Goal: Check status: Check status

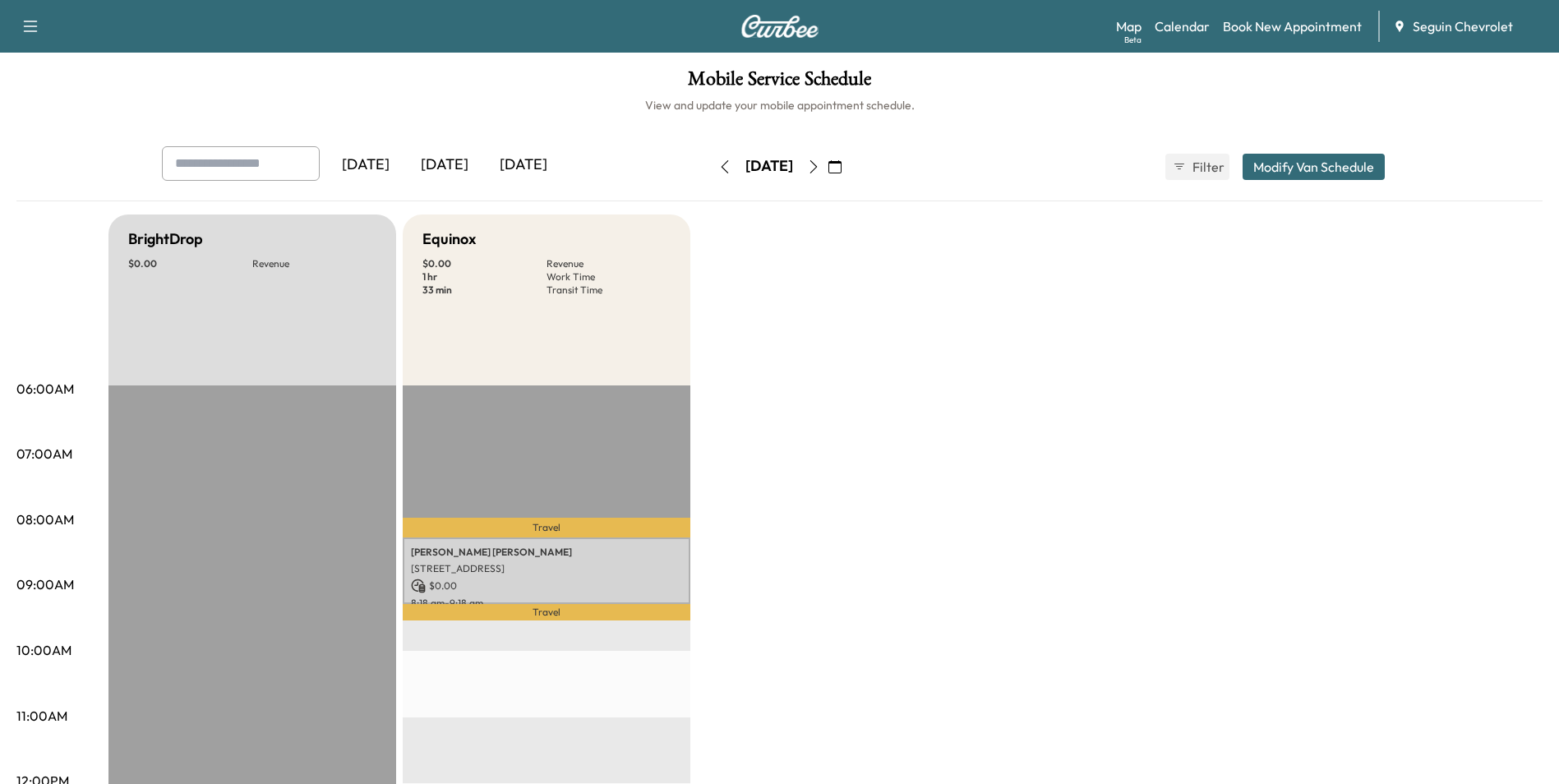
click at [820, 170] on icon "button" at bounding box center [813, 167] width 14 height 14
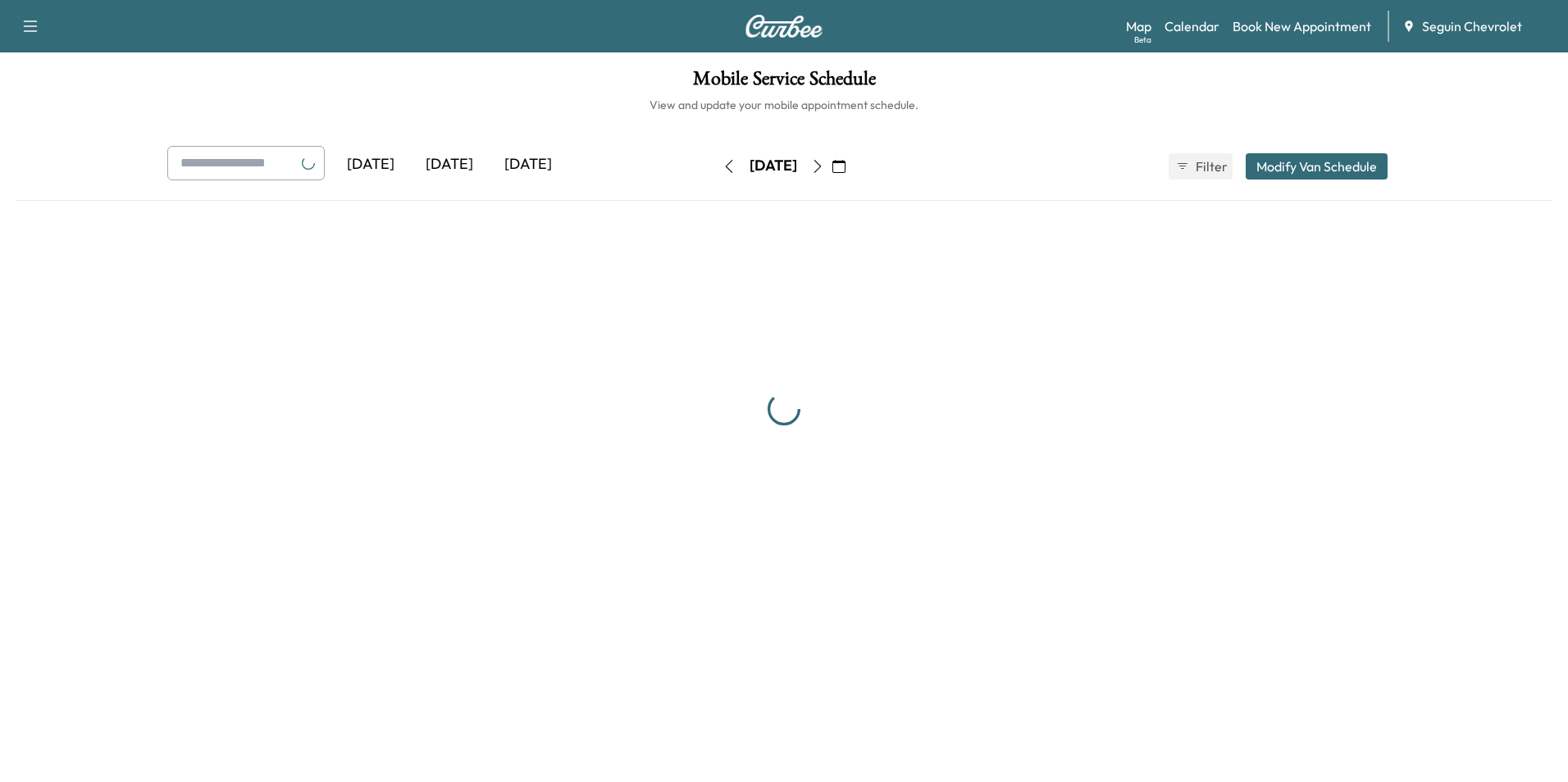
click at [832, 170] on div "[DATE]" at bounding box center [773, 166] width 117 height 26
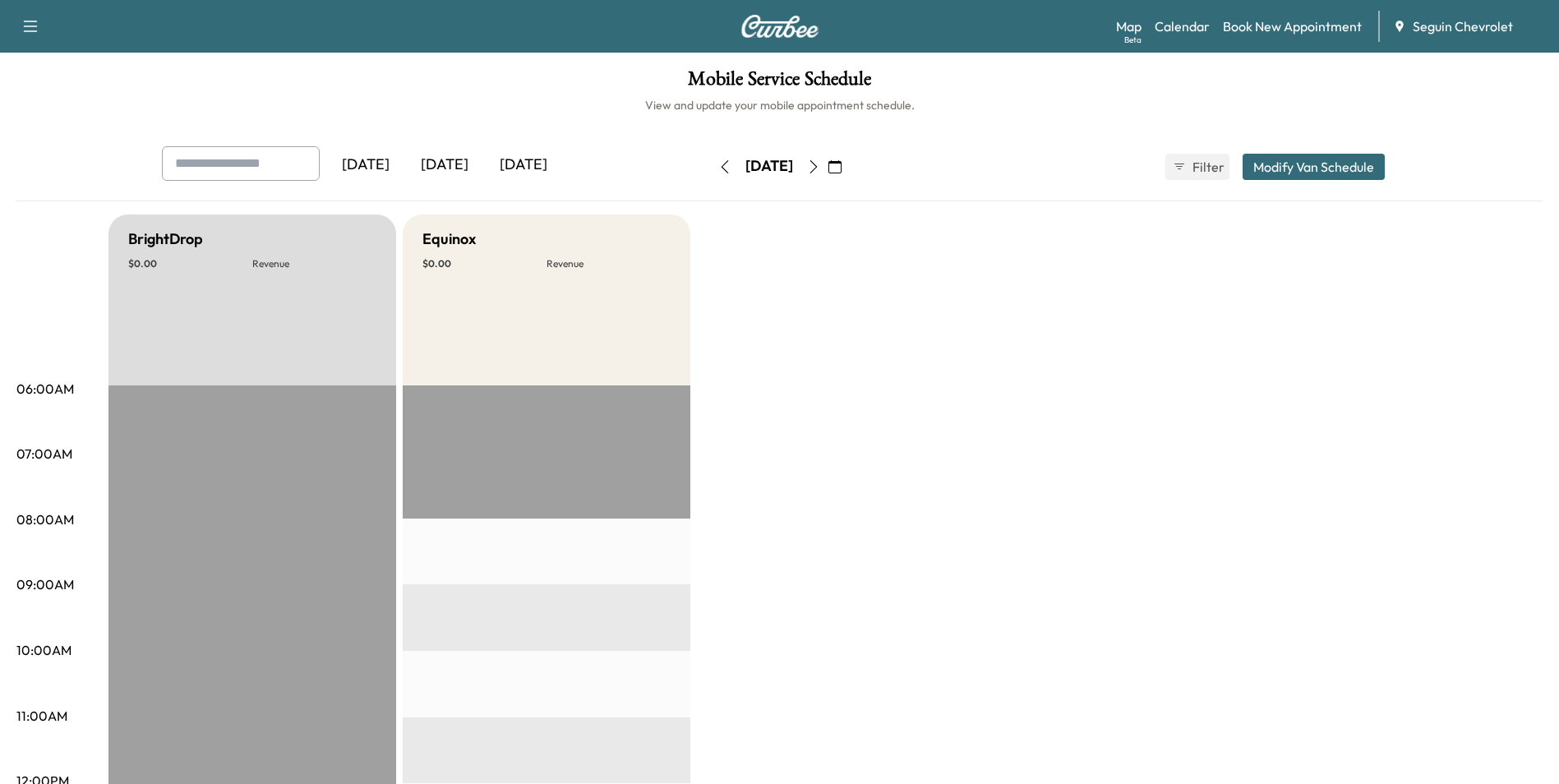
click at [842, 167] on icon "button" at bounding box center [835, 167] width 14 height 14
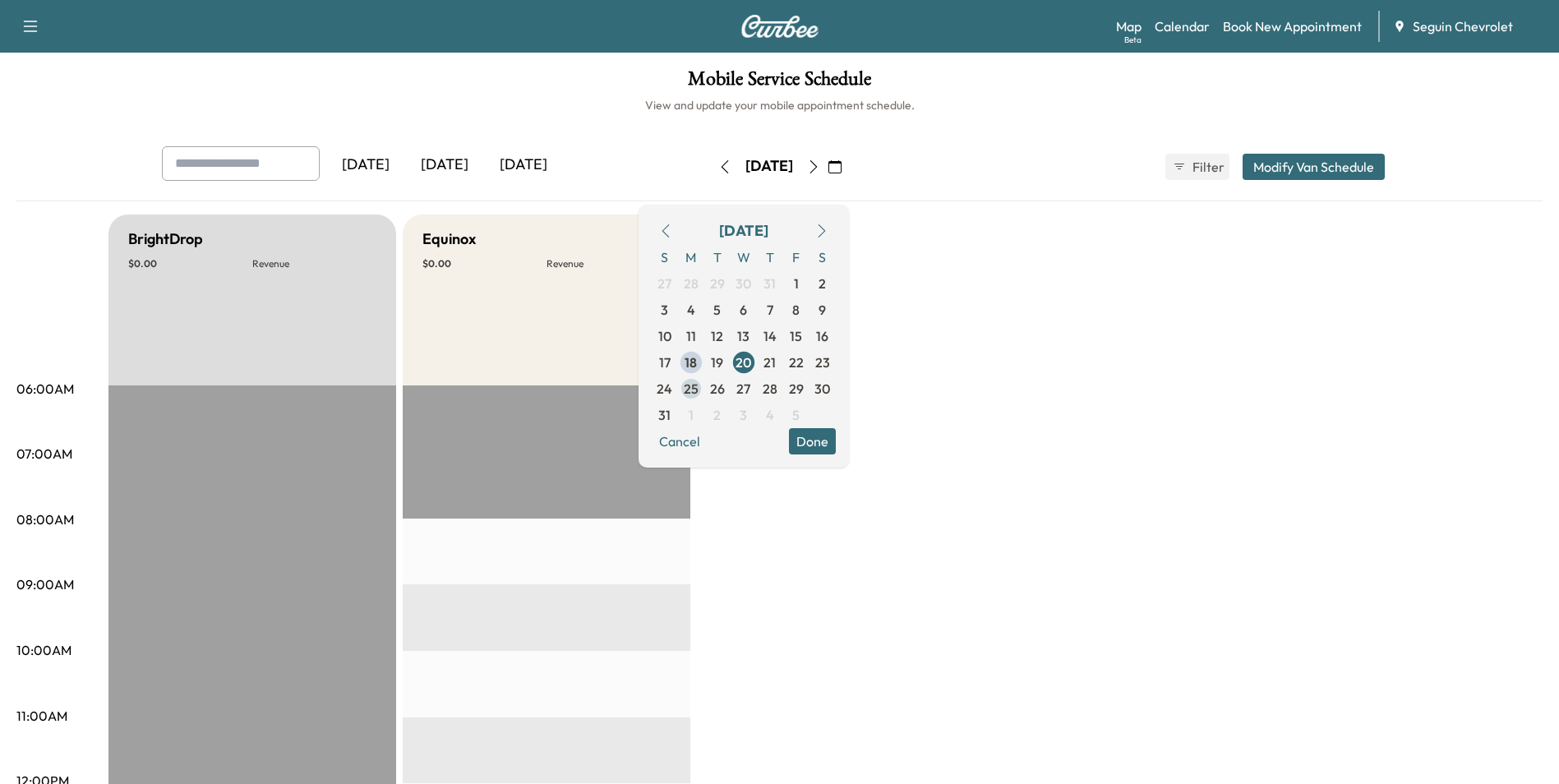
click at [699, 396] on span "25" at bounding box center [691, 388] width 14 height 20
click at [723, 361] on span "19" at bounding box center [717, 362] width 13 height 20
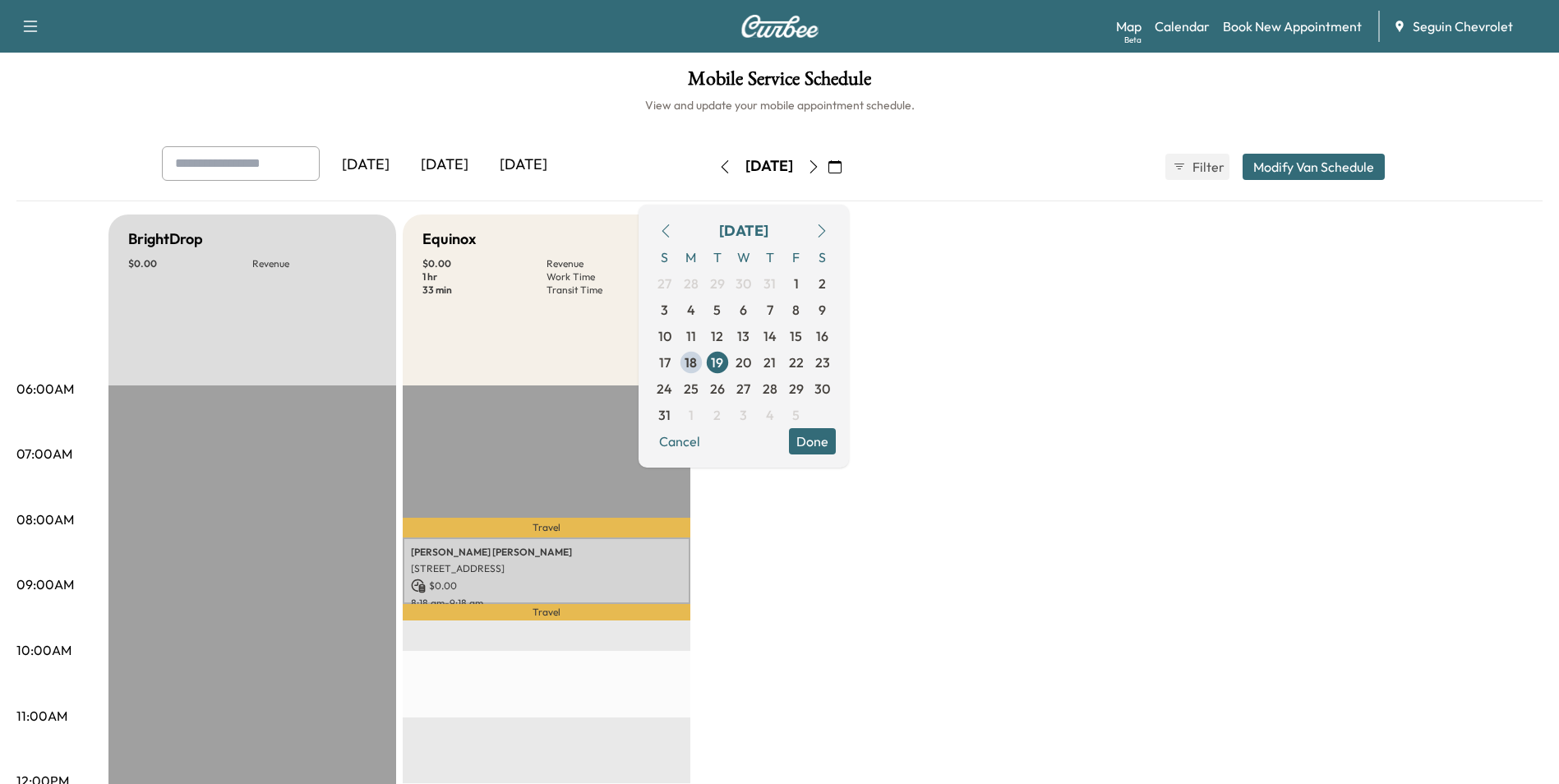
click at [836, 442] on button "Done" at bounding box center [812, 441] width 47 height 26
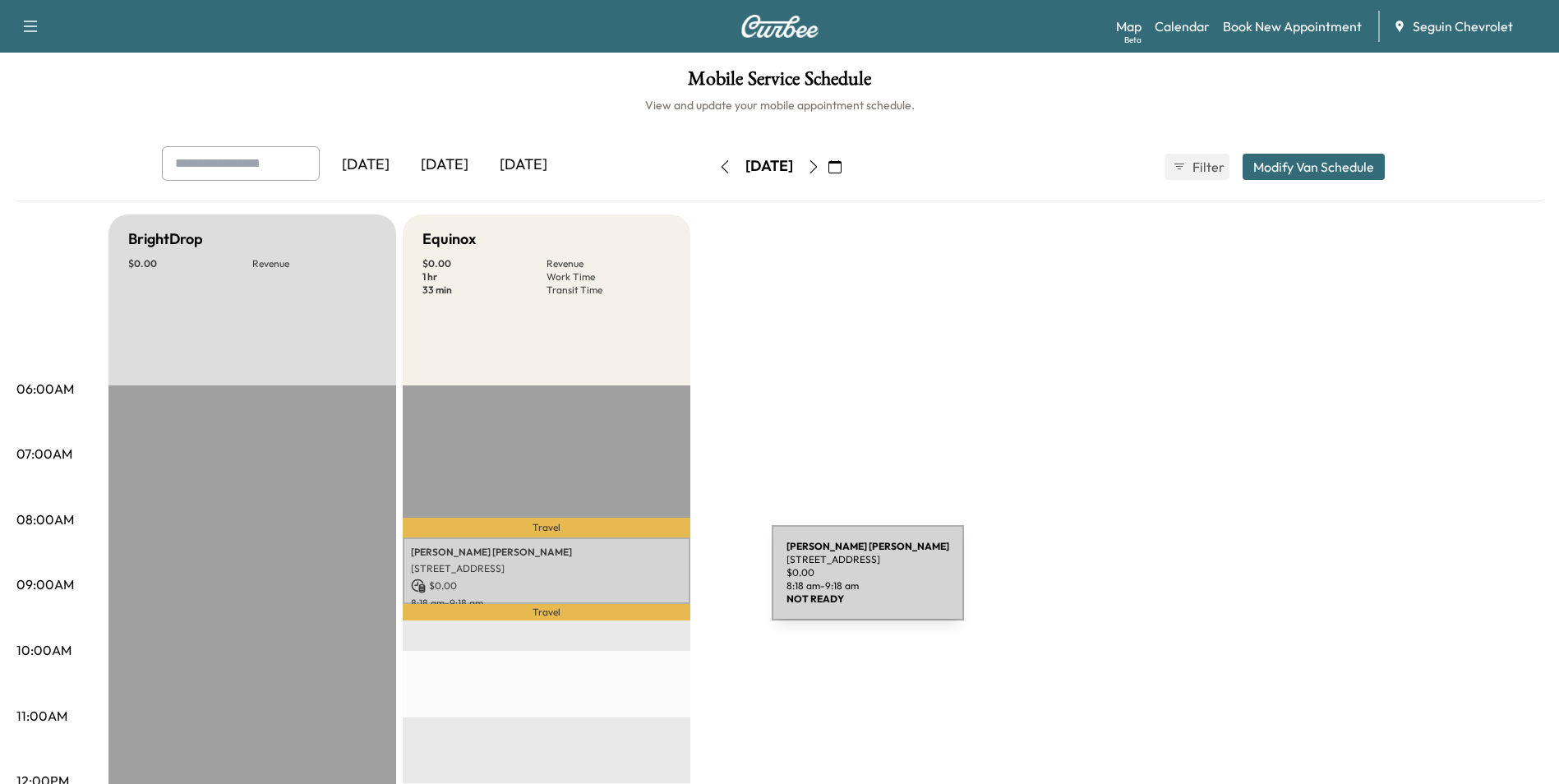
click at [648, 583] on p "$ 0.00" at bounding box center [547, 586] width 272 height 14
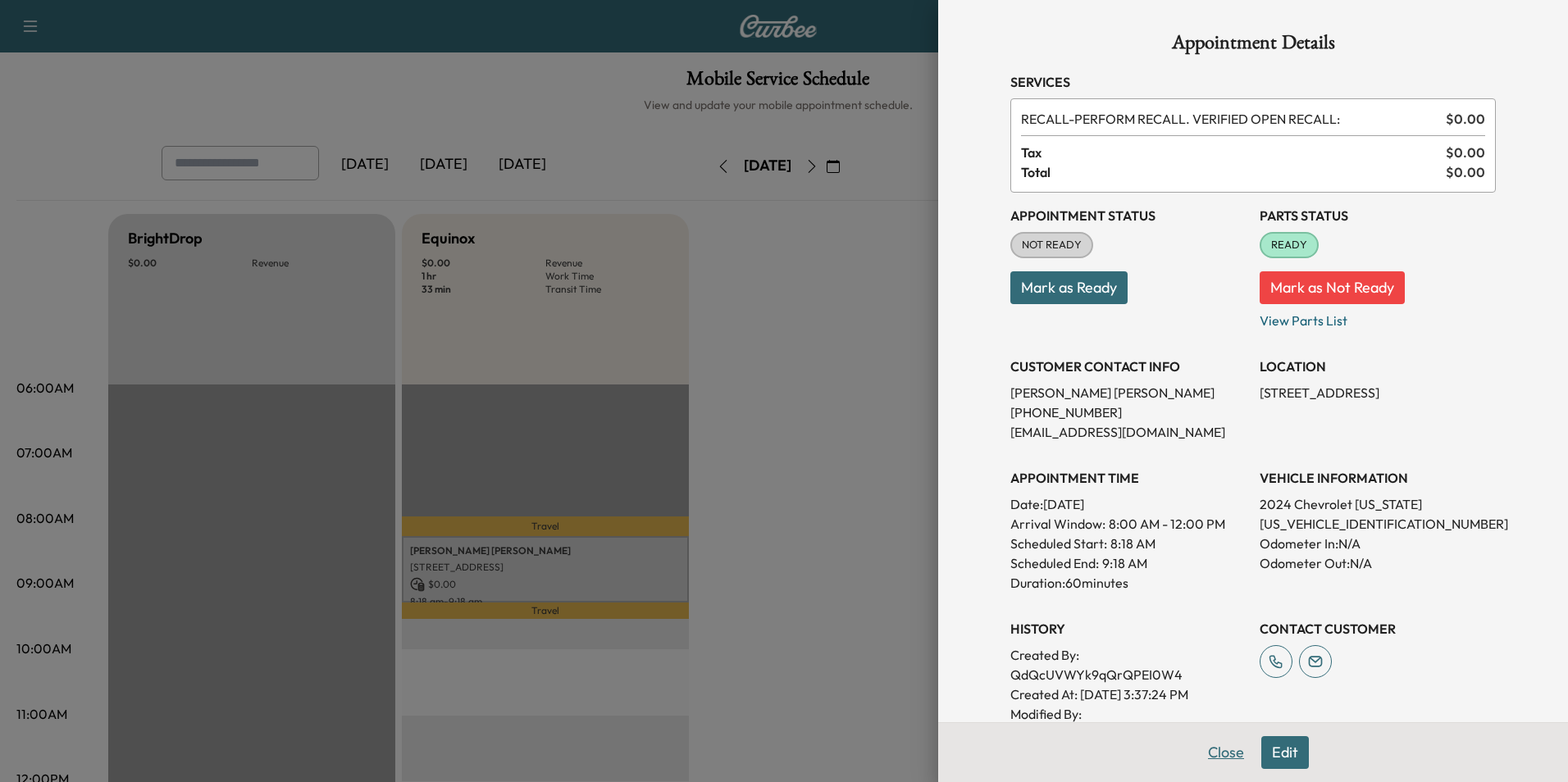
click at [1212, 753] on button "Close" at bounding box center [1226, 752] width 58 height 33
